Goal: Task Accomplishment & Management: Complete application form

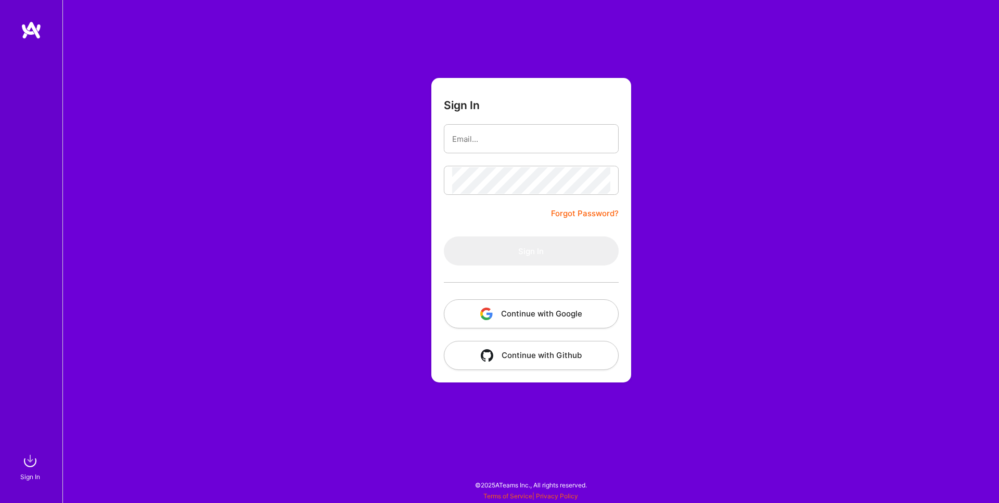
click at [0, 498] on com-1password-button at bounding box center [0, 498] width 0 height 0
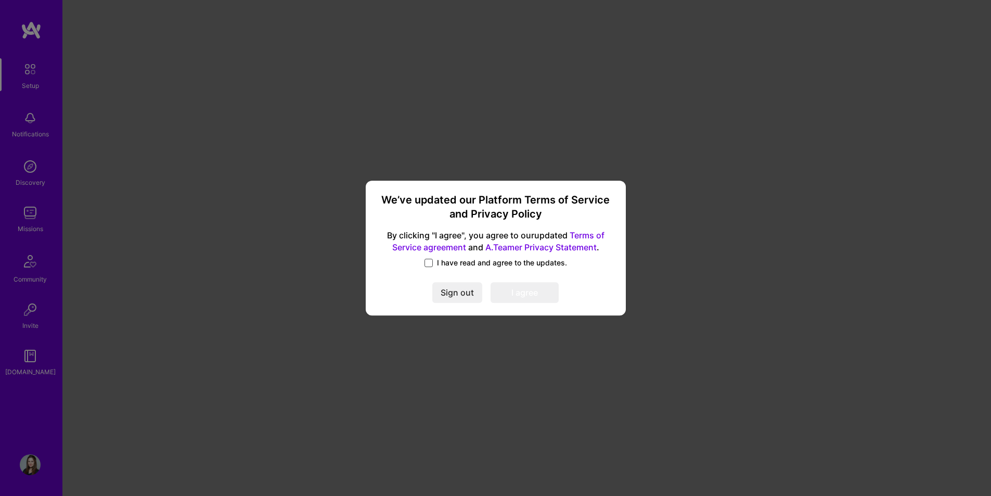
click at [432, 260] on span at bounding box center [428, 262] width 8 height 8
click at [0, 0] on input "I have read and agree to the updates." at bounding box center [0, 0] width 0 height 0
click at [520, 294] on button "I agree" at bounding box center [524, 292] width 68 height 21
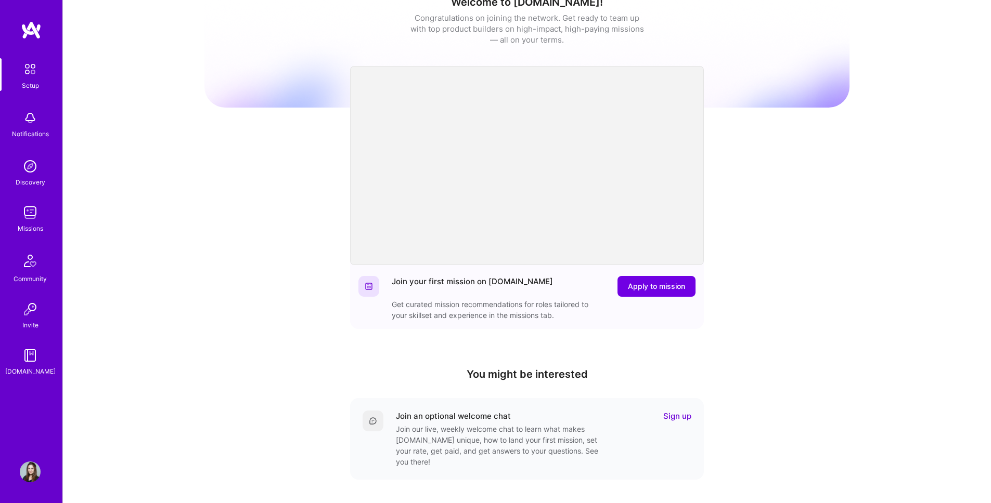
scroll to position [29, 0]
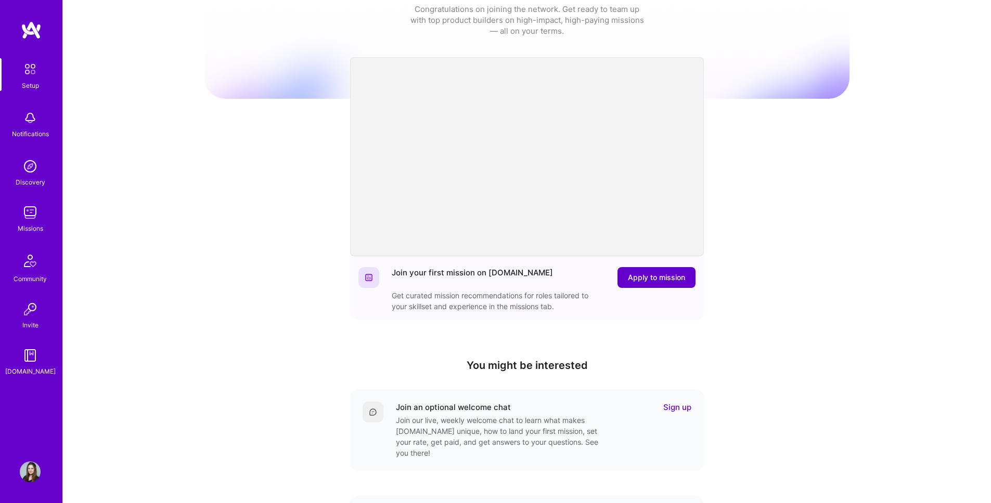
click at [650, 276] on span "Apply to mission" at bounding box center [656, 278] width 57 height 10
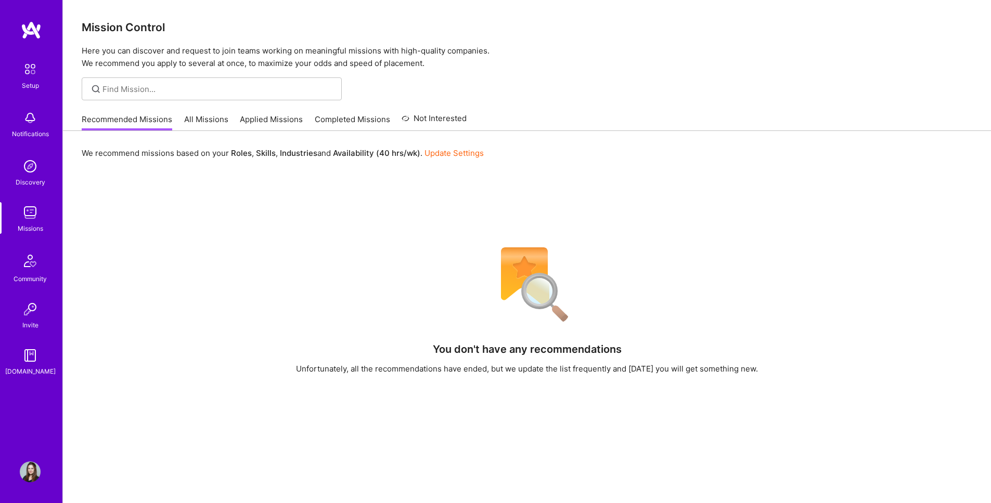
click at [194, 116] on link "All Missions" at bounding box center [206, 122] width 44 height 17
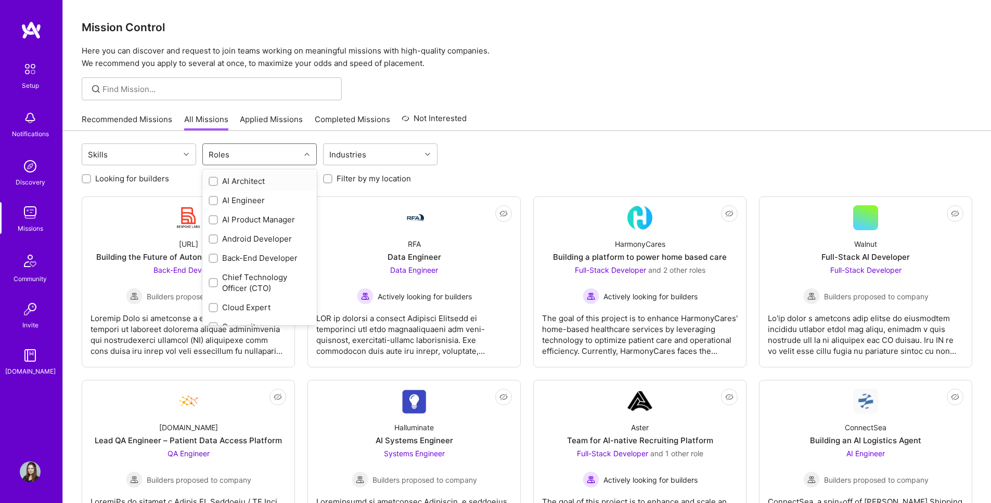
click at [238, 152] on div "Roles" at bounding box center [251, 154] width 97 height 21
type input "design"
click at [213, 200] on input "checkbox" at bounding box center [214, 201] width 7 height 7
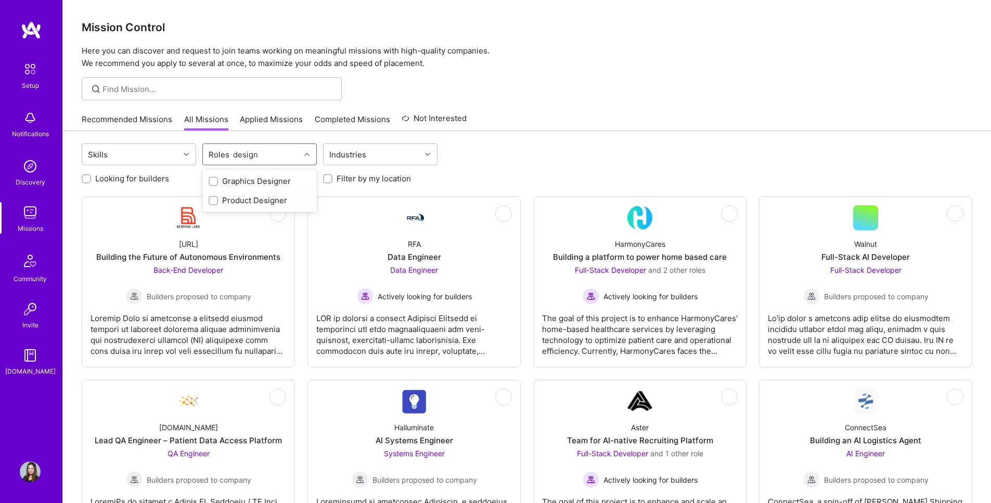
checkbox input "true"
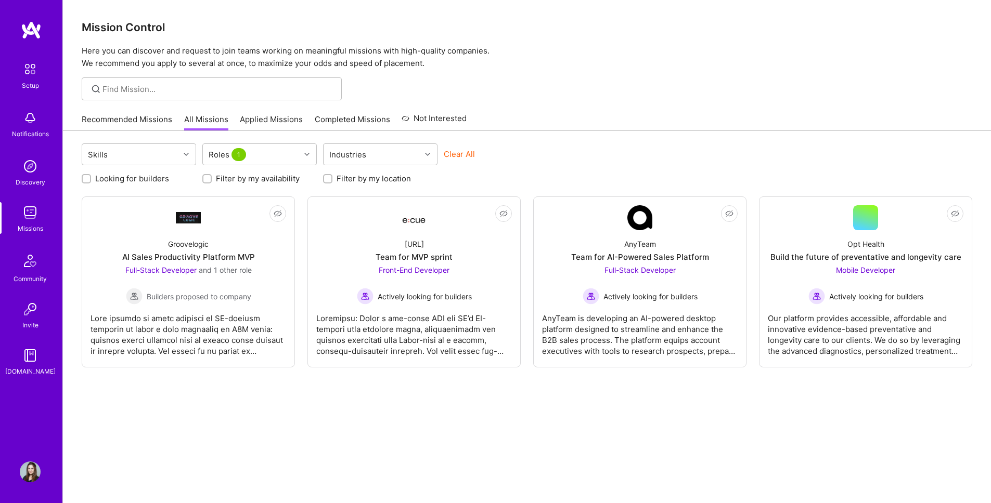
click at [523, 127] on div "Recommended Missions All Missions Applied Missions Completed Missions Not Inter…" at bounding box center [527, 119] width 890 height 22
